Goal: Find specific page/section: Find specific page/section

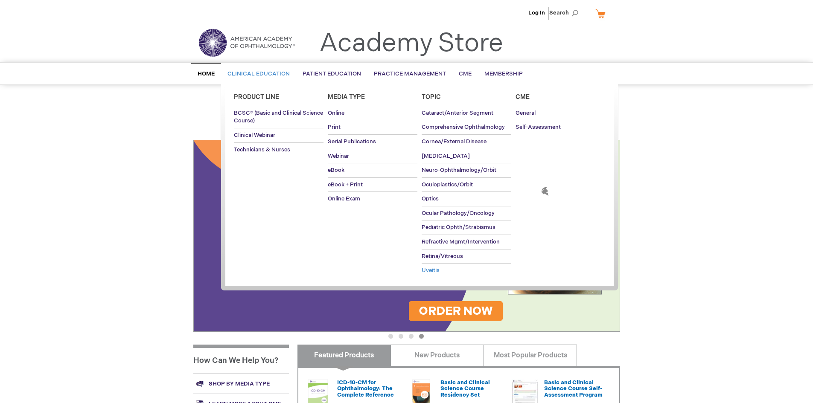
click at [431, 270] on span "Uveitis" at bounding box center [431, 270] width 18 height 7
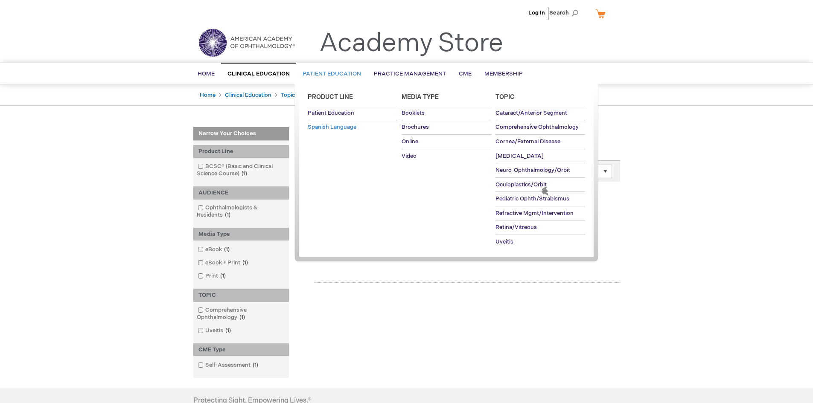
click at [344, 125] on span "Spanish Language" at bounding box center [332, 127] width 49 height 7
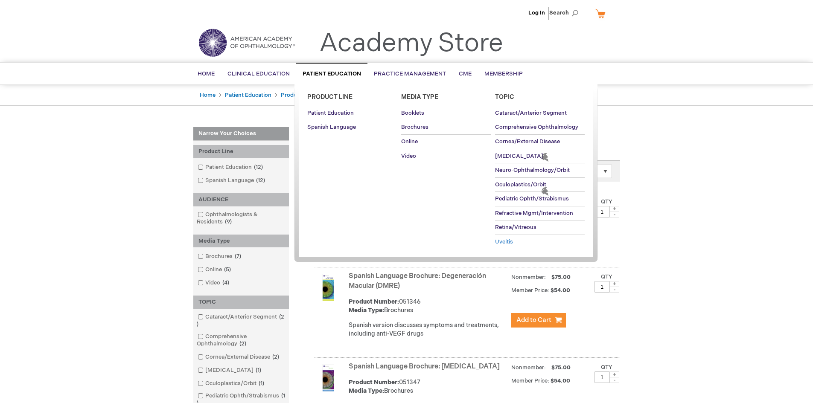
click at [500, 244] on span "Uveitis" at bounding box center [504, 242] width 18 height 7
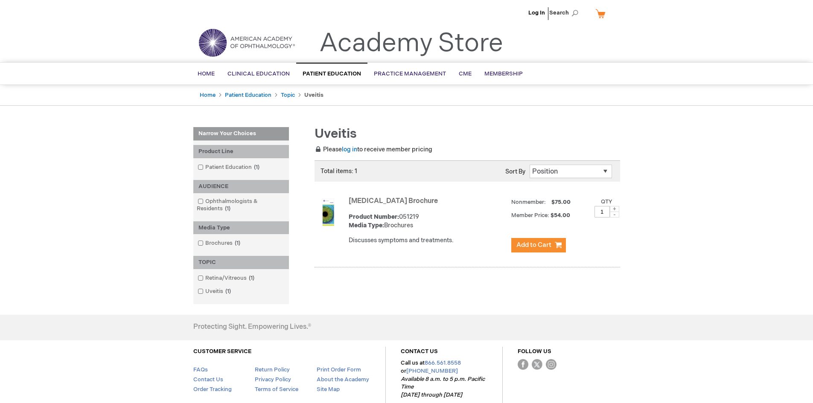
scroll to position [43, 0]
